Goal: Entertainment & Leisure: Consume media (video, audio)

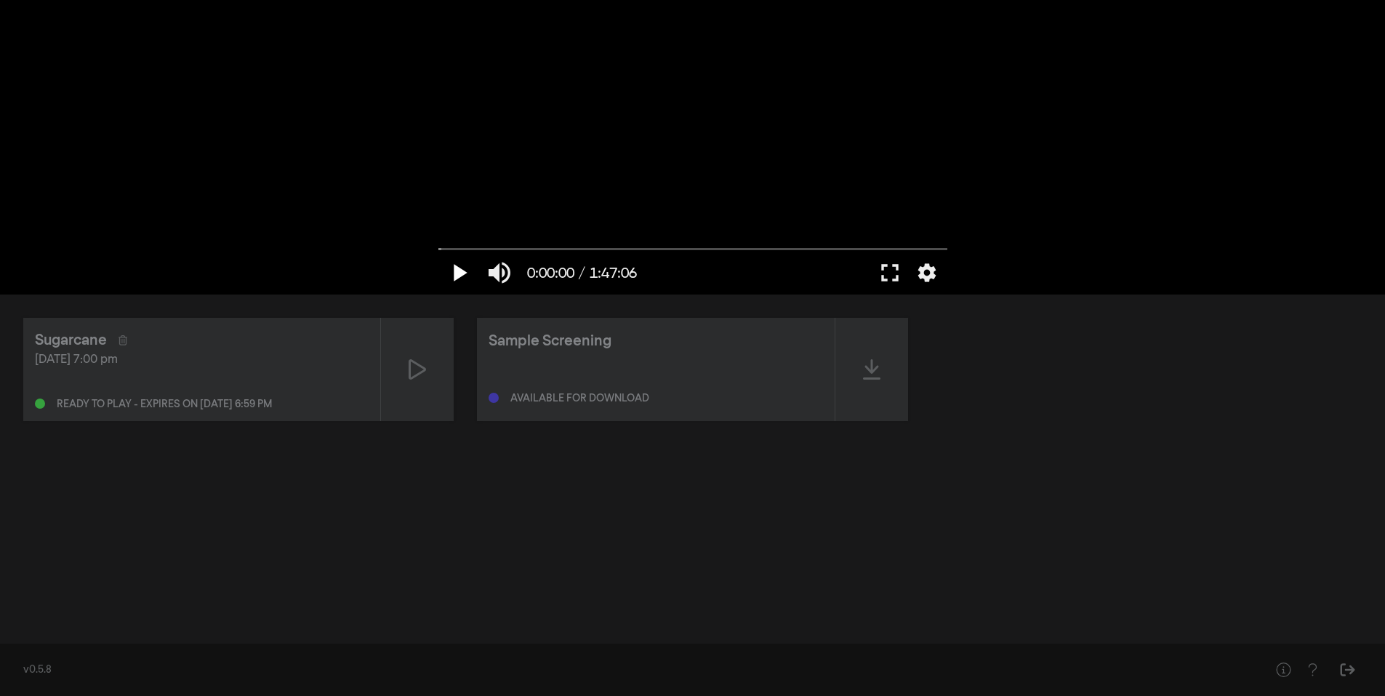
click at [449, 266] on button "play_arrow" at bounding box center [458, 273] width 41 height 44
click at [459, 273] on button "pause" at bounding box center [458, 273] width 41 height 44
click at [467, 277] on button "play_arrow" at bounding box center [458, 273] width 41 height 44
click at [454, 251] on input "Seek" at bounding box center [692, 248] width 509 height 9
click at [482, 249] on input "Seek" at bounding box center [692, 248] width 509 height 9
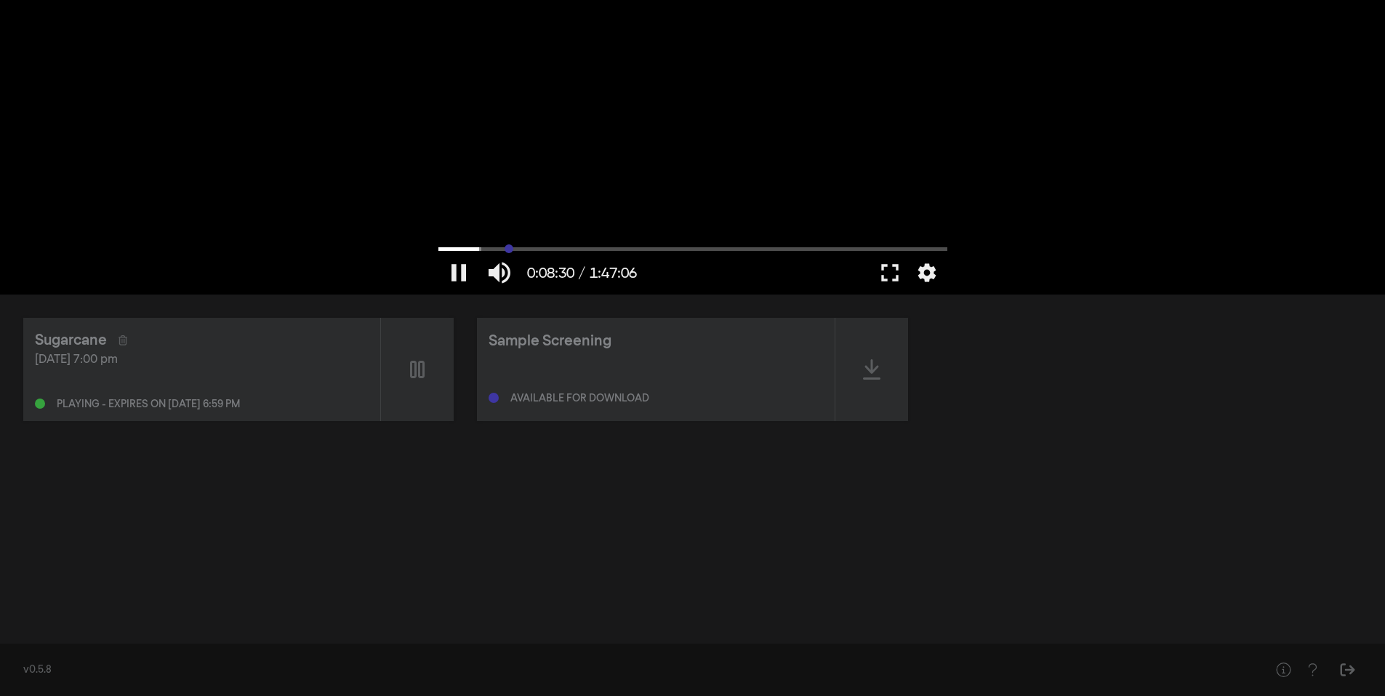
click at [509, 249] on input "Seek" at bounding box center [692, 248] width 509 height 9
click at [538, 248] on input "Seek" at bounding box center [692, 248] width 509 height 9
click at [568, 250] on input "Seek" at bounding box center [692, 248] width 509 height 9
click at [618, 249] on input "Seek" at bounding box center [692, 248] width 509 height 9
click at [668, 248] on input "Seek" at bounding box center [692, 248] width 509 height 9
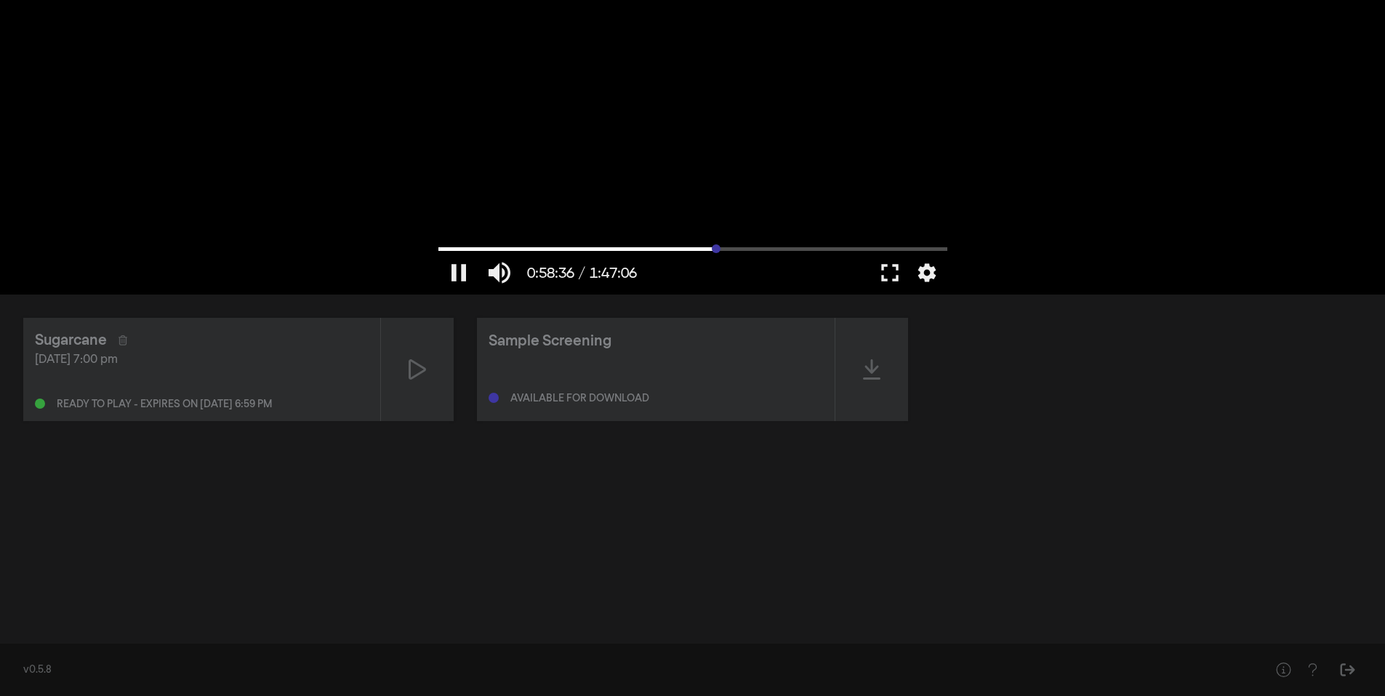
click at [716, 247] on input "Seek" at bounding box center [692, 248] width 509 height 9
click at [762, 251] on input "Seek" at bounding box center [692, 248] width 509 height 9
click at [809, 250] on input "Seek" at bounding box center [692, 248] width 509 height 9
click at [851, 249] on input "Seek" at bounding box center [692, 248] width 509 height 9
click at [898, 246] on input "Seek" at bounding box center [692, 248] width 509 height 9
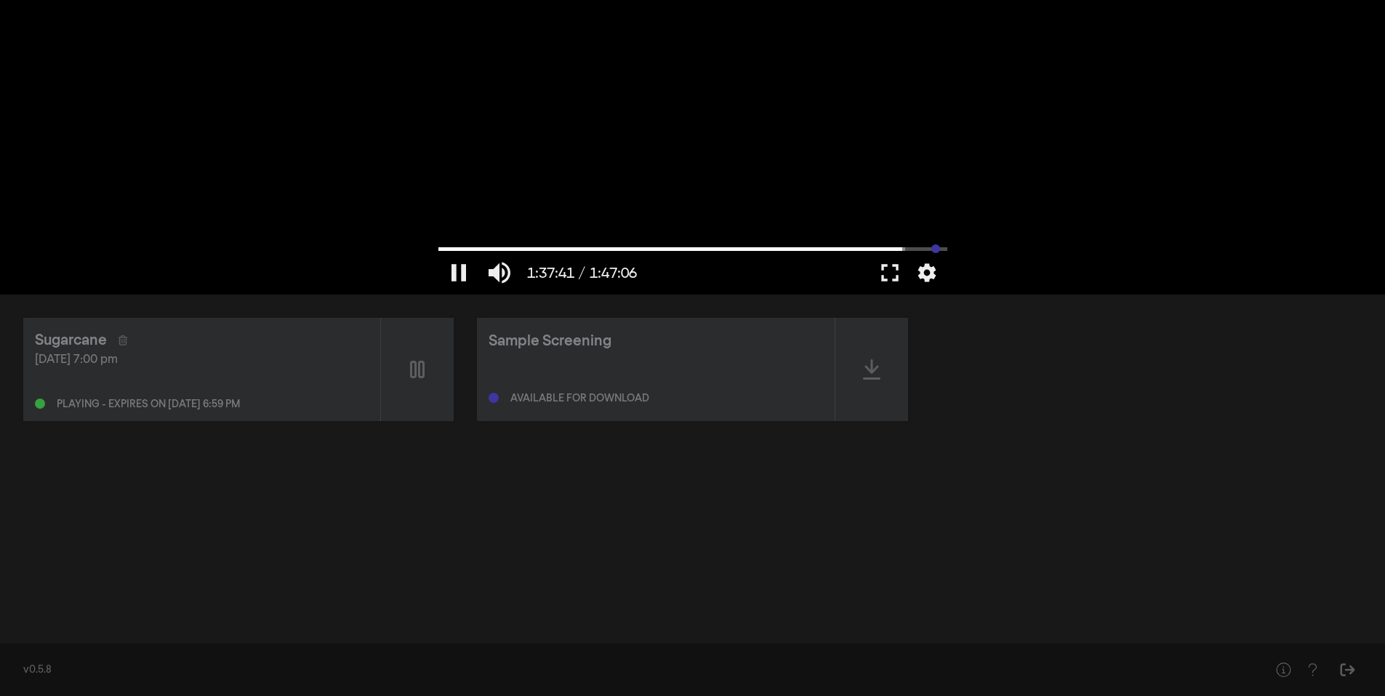
click at [935, 246] on input "Seek" at bounding box center [692, 248] width 509 height 9
click at [459, 249] on input "Seek" at bounding box center [692, 248] width 509 height 9
click at [440, 247] on input "Seek" at bounding box center [692, 248] width 509 height 9
drag, startPoint x: 442, startPoint y: 246, endPoint x: 425, endPoint y: 246, distance: 16.7
click at [438, 246] on input "Seek" at bounding box center [692, 248] width 509 height 9
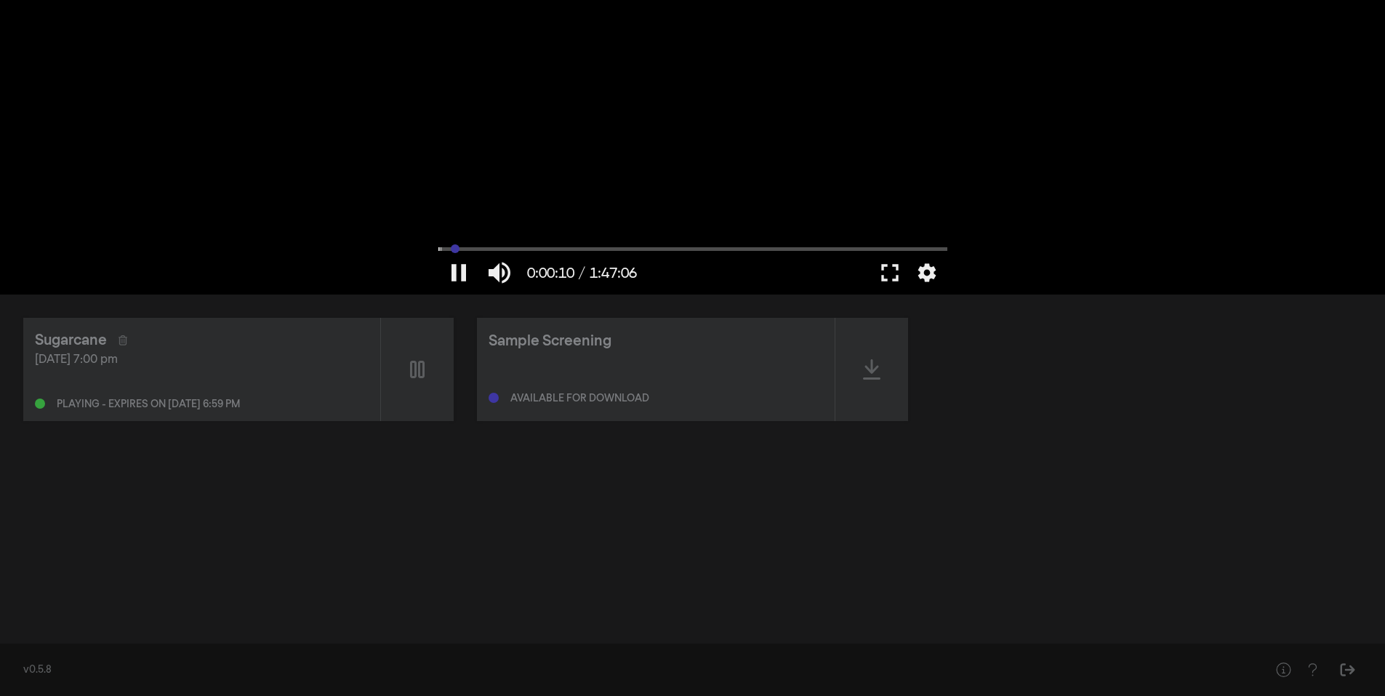
click at [455, 246] on input "Seek" at bounding box center [692, 248] width 509 height 9
click at [883, 270] on button "fullscreen" at bounding box center [889, 273] width 41 height 44
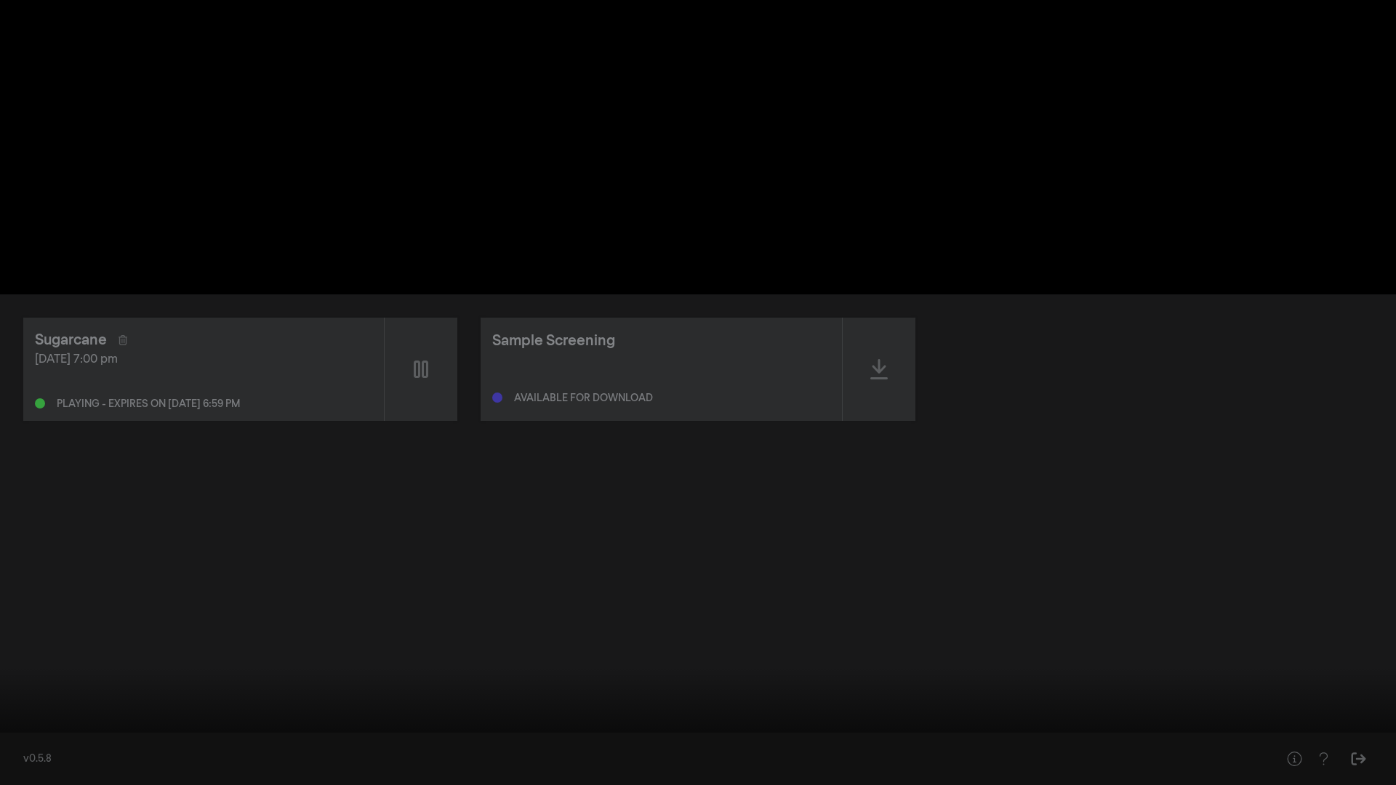
click at [135, 695] on input "Seek" at bounding box center [697, 739] width 1381 height 9
click at [301, 695] on input "Seek" at bounding box center [697, 739] width 1381 height 9
click at [449, 695] on input "Seek" at bounding box center [697, 739] width 1381 height 9
click at [481, 695] on input "Seek" at bounding box center [697, 739] width 1381 height 9
click at [504, 695] on input "Seek" at bounding box center [697, 739] width 1381 height 9
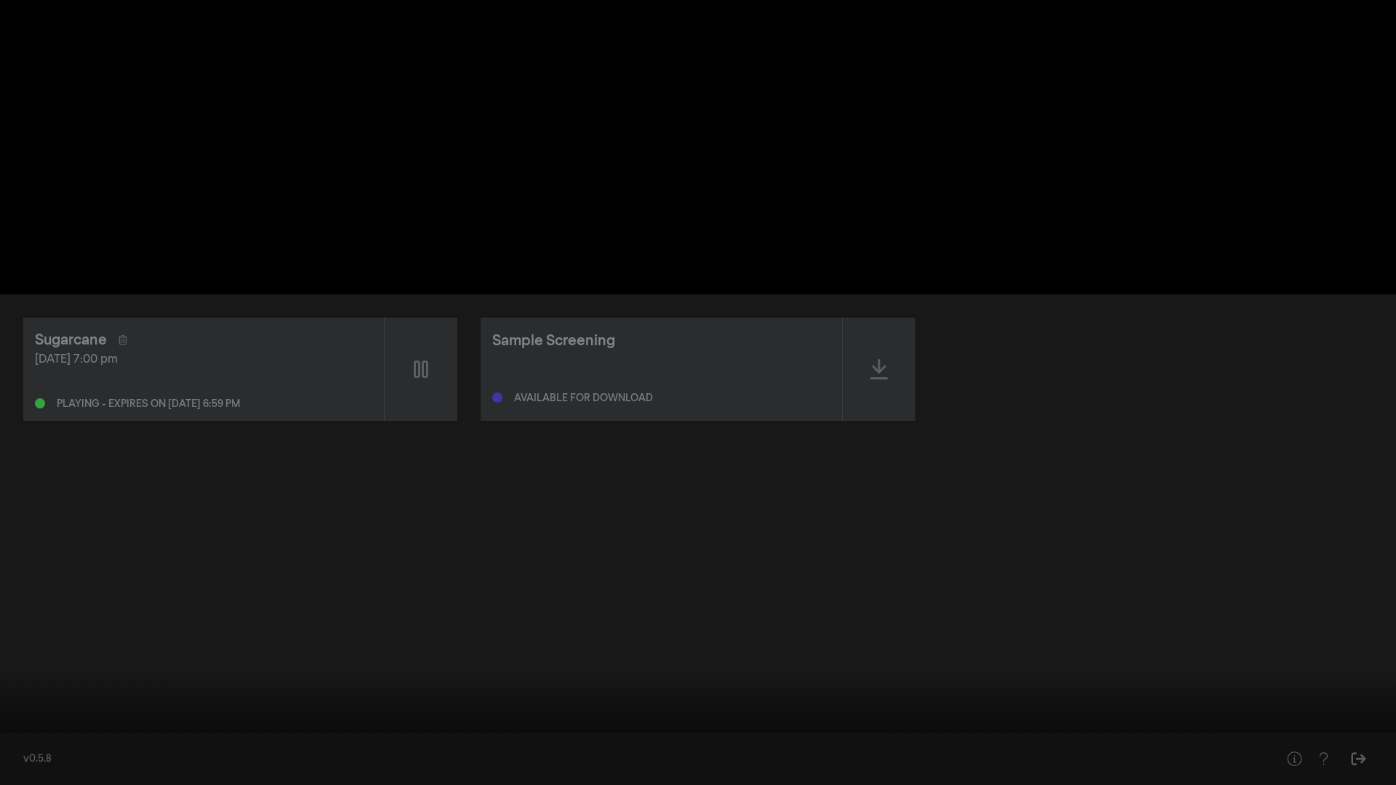
click at [867, 695] on input "Seek" at bounding box center [697, 739] width 1381 height 9
click at [984, 695] on input "Seek" at bounding box center [697, 739] width 1381 height 9
click at [1054, 695] on input "Seek" at bounding box center [697, 739] width 1381 height 9
click at [1366, 695] on input "Seek" at bounding box center [697, 739] width 1381 height 9
click at [1372, 695] on input "Seek" at bounding box center [697, 739] width 1381 height 9
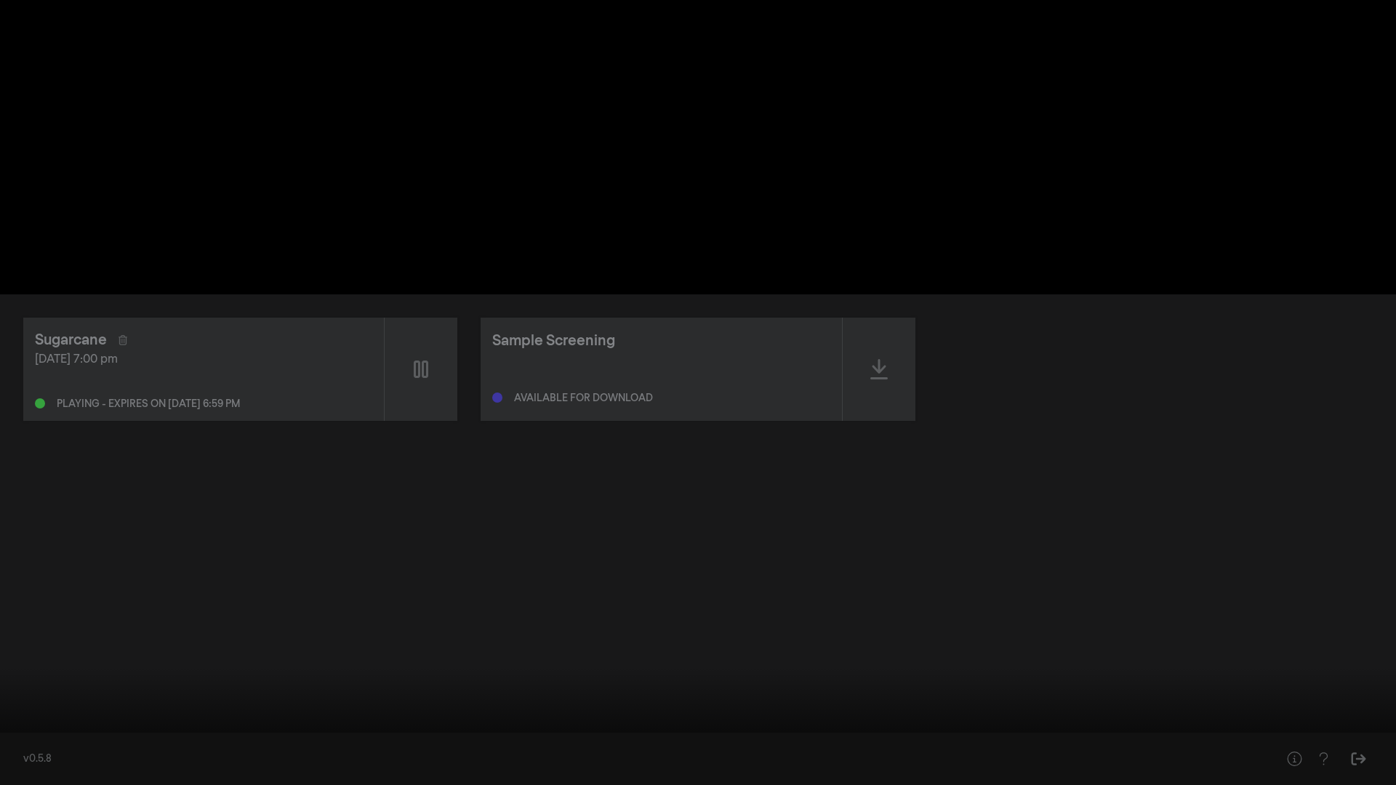
click at [1380, 695] on input "Seek" at bounding box center [697, 739] width 1381 height 9
click at [1346, 695] on input "Seek" at bounding box center [697, 739] width 1381 height 9
click at [584, 695] on input "Seek" at bounding box center [697, 739] width 1381 height 9
click at [16, 695] on input "Seek" at bounding box center [697, 739] width 1381 height 9
drag, startPoint x: 15, startPoint y: 738, endPoint x: 7, endPoint y: 738, distance: 8.0
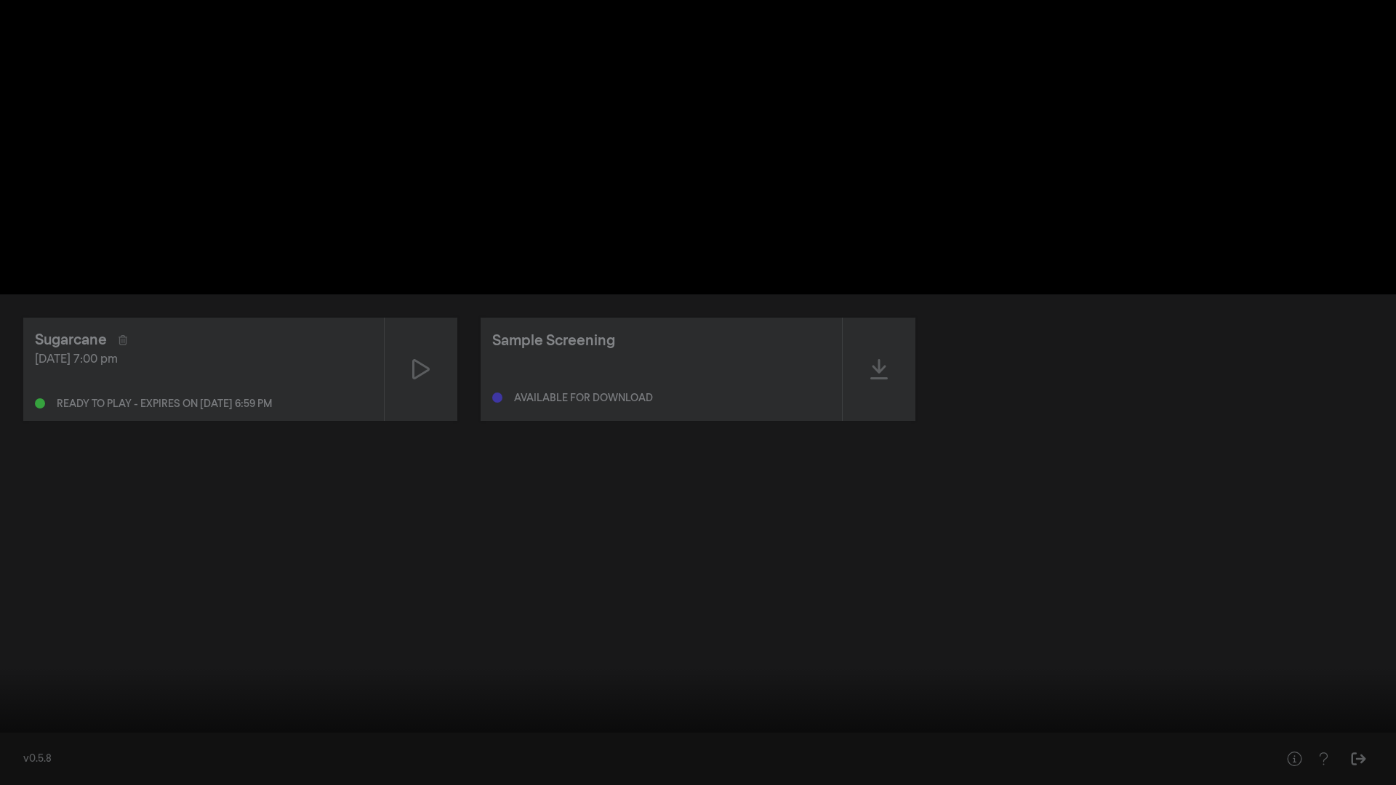
click at [7, 695] on input "Seek" at bounding box center [697, 739] width 1381 height 9
click at [27, 695] on button "pause" at bounding box center [27, 763] width 41 height 44
drag, startPoint x: 0, startPoint y: 738, endPoint x: 16, endPoint y: 740, distance: 16.1
click at [1, 695] on div "play_arrow 0:00:00 / 1:47:06 volume_up fullscreen_exit settings" at bounding box center [698, 760] width 1396 height 49
drag, startPoint x: 16, startPoint y: 740, endPoint x: 7, endPoint y: 740, distance: 9.4
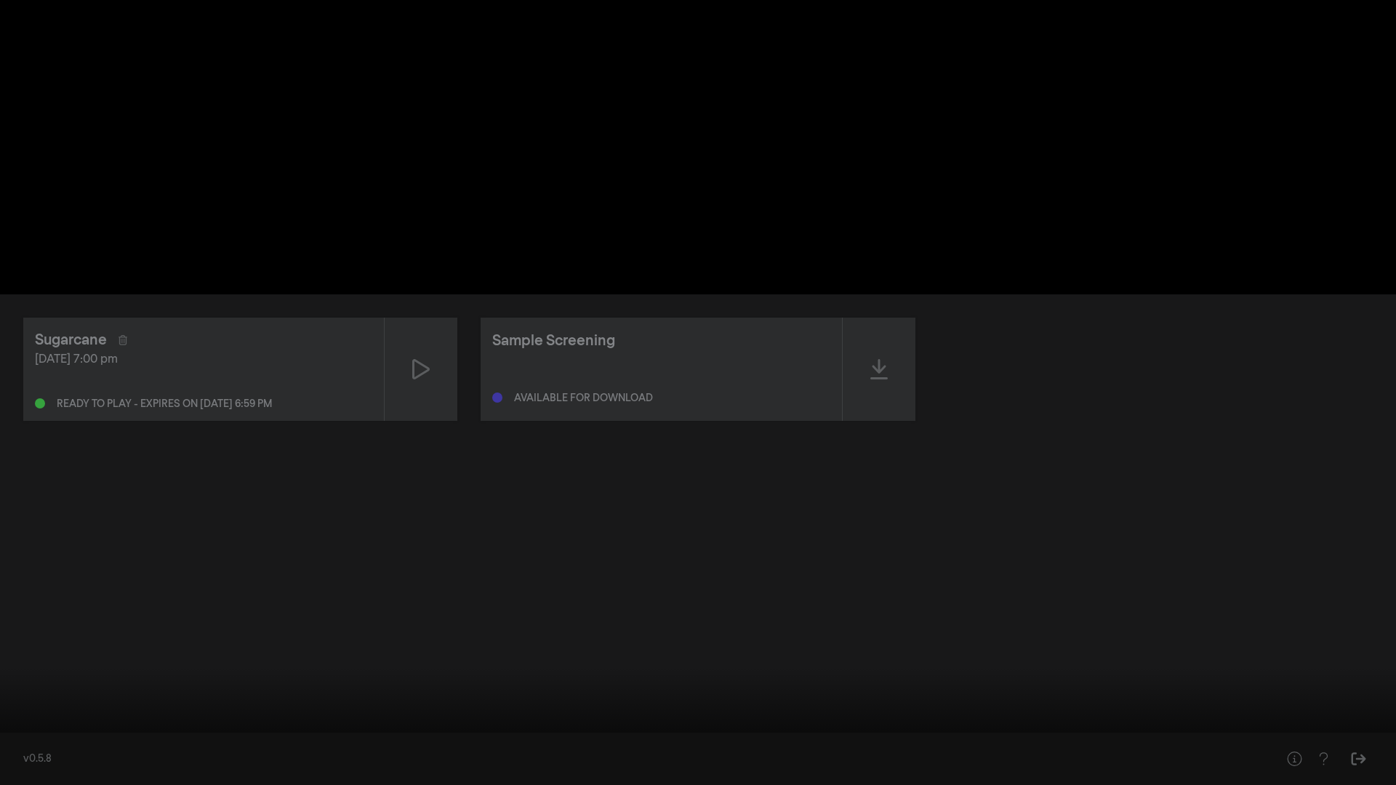
type input "0"
click at [7, 695] on input "Seek" at bounding box center [697, 739] width 1381 height 9
